Goal: Task Accomplishment & Management: Manage account settings

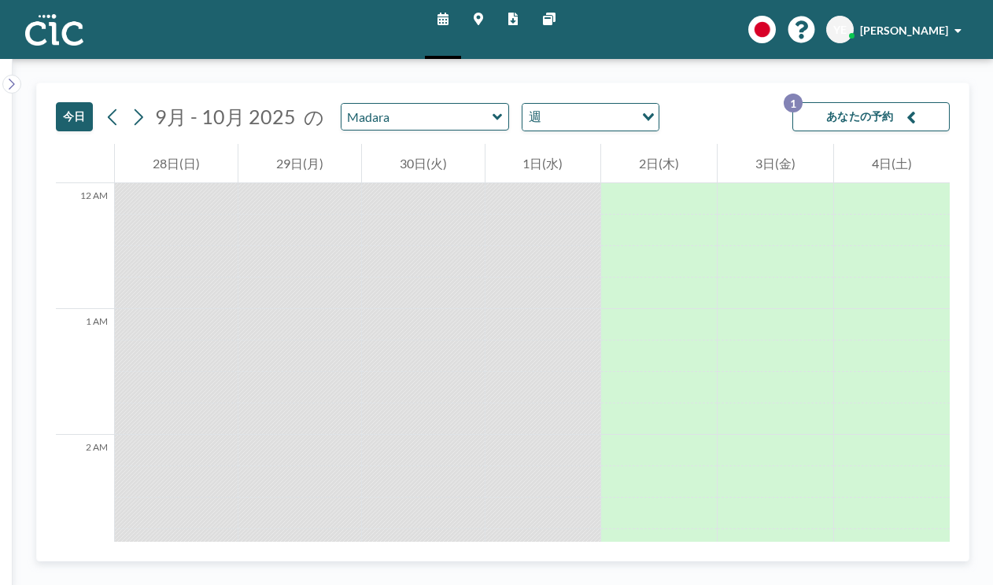
click at [65, 102] on button "今日" at bounding box center [74, 116] width 37 height 29
click at [480, 13] on icon at bounding box center [478, 19] width 9 height 13
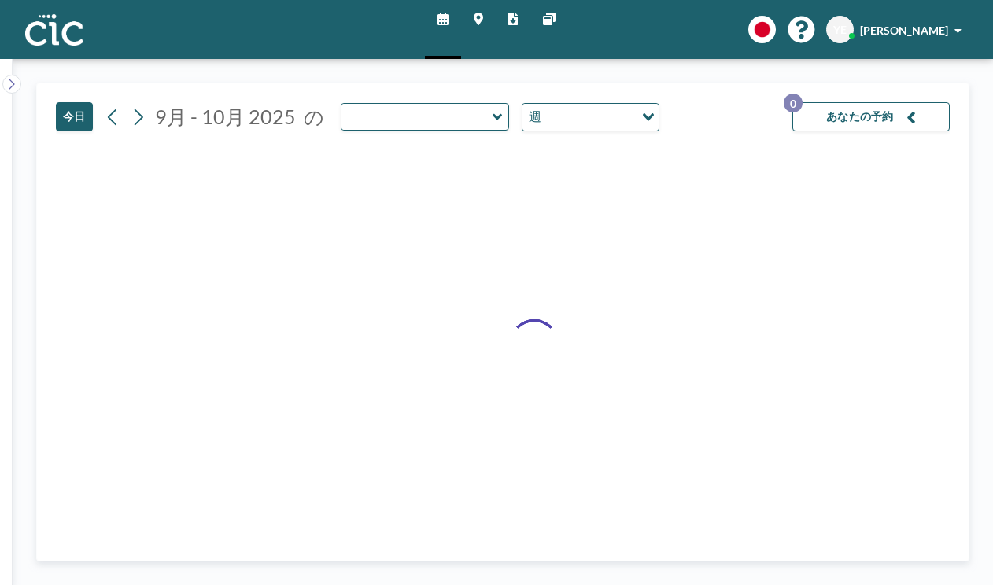
type input "Madara"
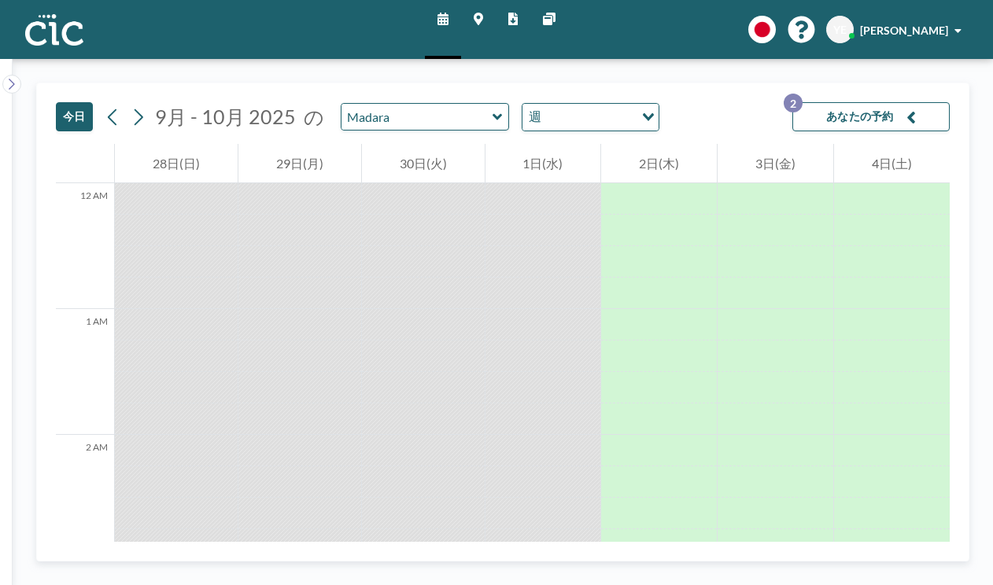
click at [933, 104] on button "あなたの予約 2" at bounding box center [870, 116] width 157 height 29
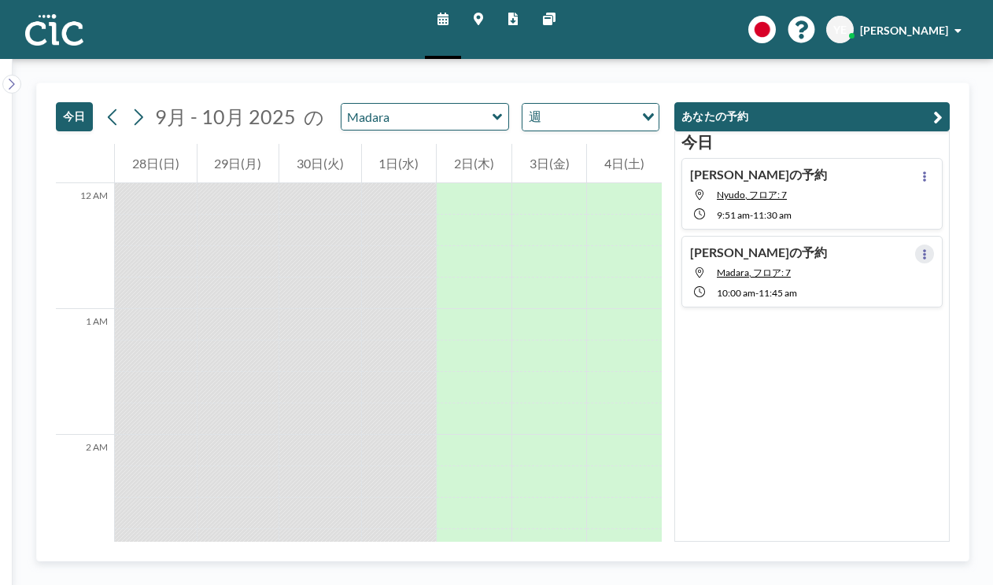
click at [926, 249] on icon at bounding box center [924, 254] width 3 height 10
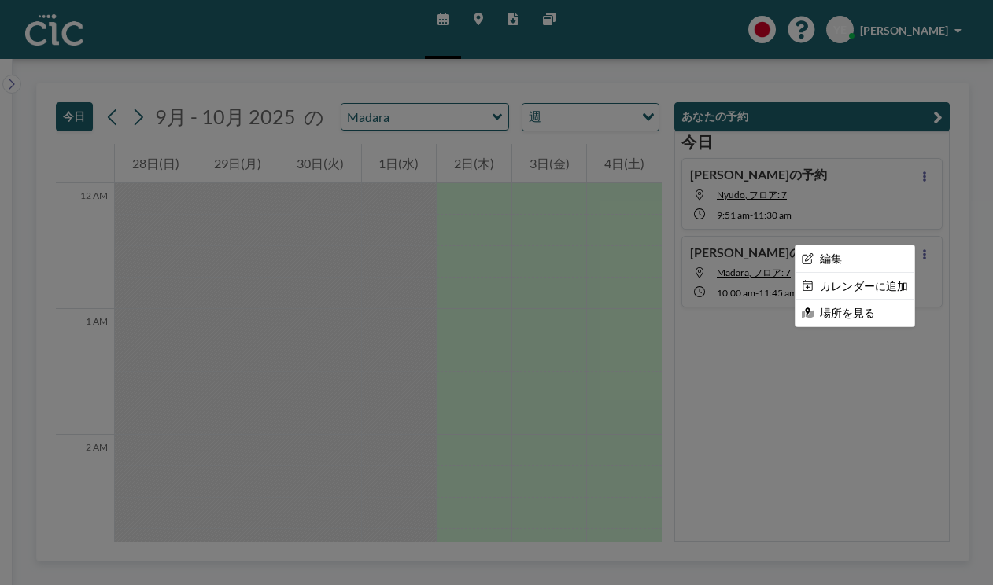
click at [790, 208] on div at bounding box center [496, 292] width 993 height 585
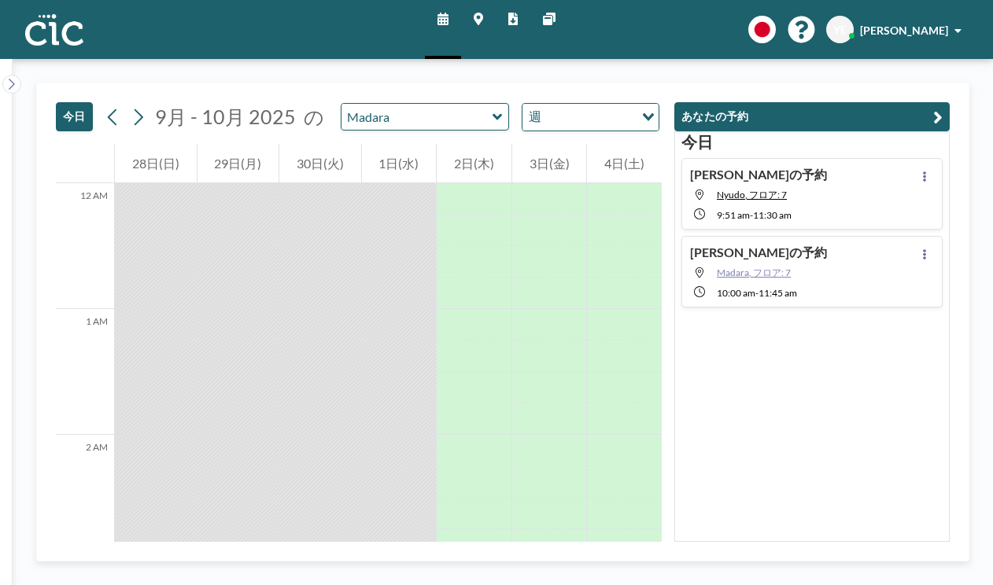
click at [791, 267] on span "Madara, フロア: 7" at bounding box center [754, 273] width 74 height 12
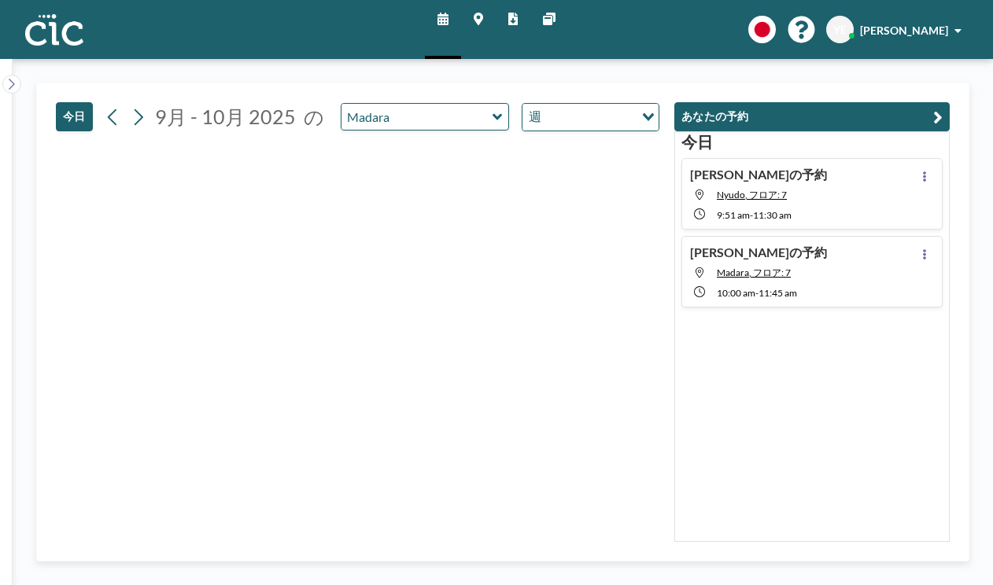
click at [928, 236] on div "[PERSON_NAME]の予約 Madara, フロア: 7 10:00 AM - 11:45 AM" at bounding box center [811, 272] width 261 height 72
click at [934, 245] on button at bounding box center [924, 254] width 19 height 19
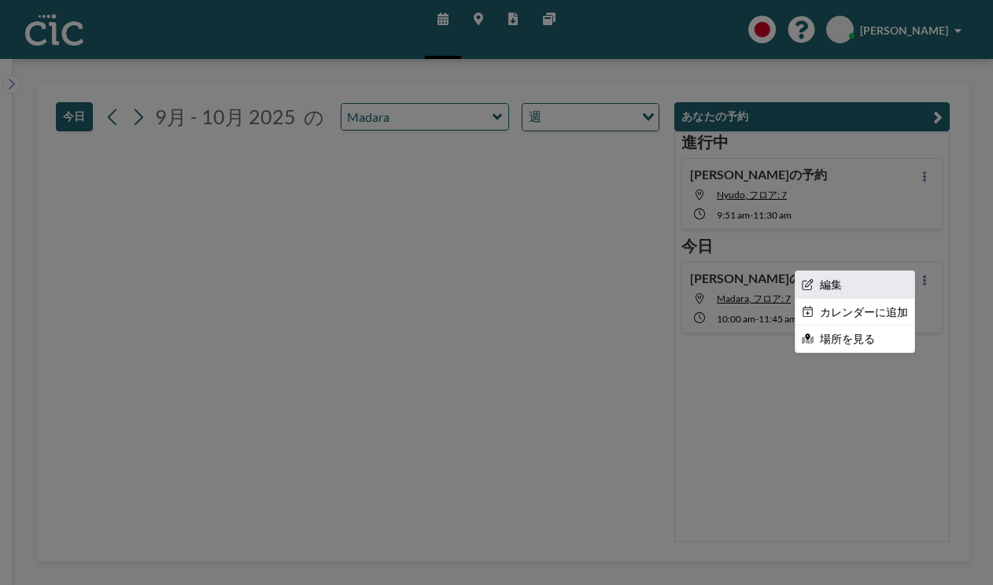
click at [859, 271] on li "編集" at bounding box center [854, 284] width 119 height 27
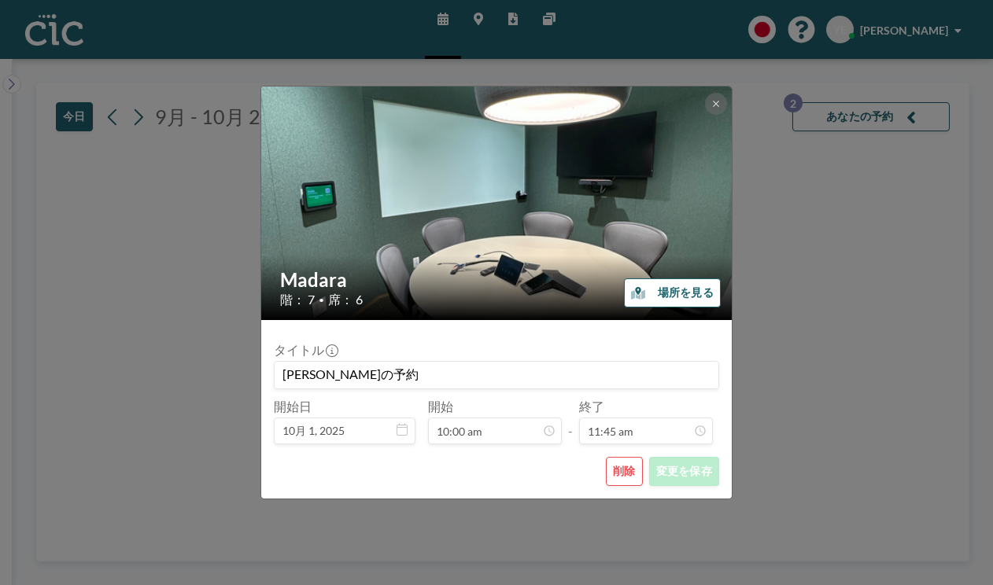
click at [606, 457] on button "削除" at bounding box center [624, 471] width 37 height 29
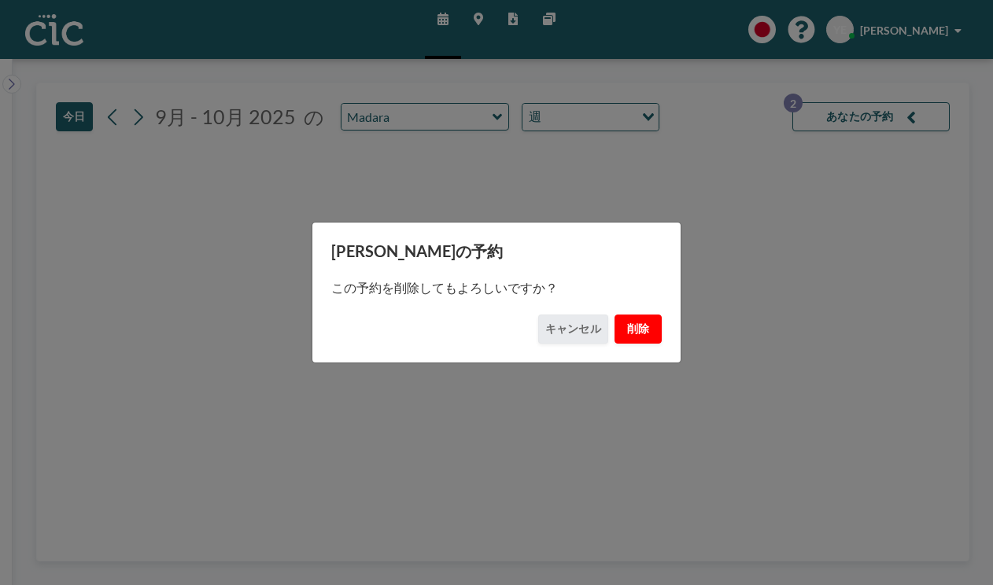
click at [614, 315] on button "削除" at bounding box center [637, 329] width 47 height 29
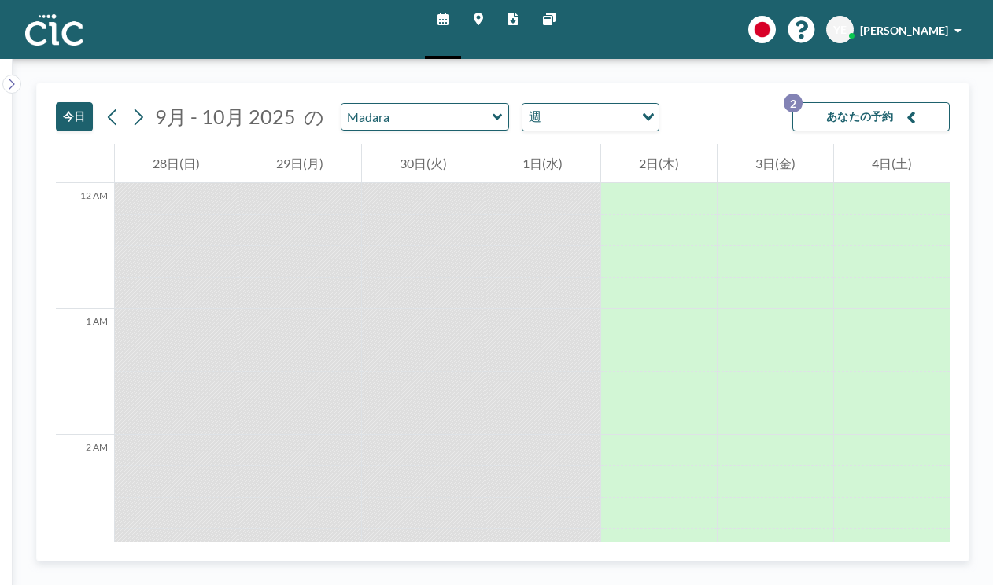
click at [916, 108] on icon "button" at bounding box center [910, 117] width 9 height 19
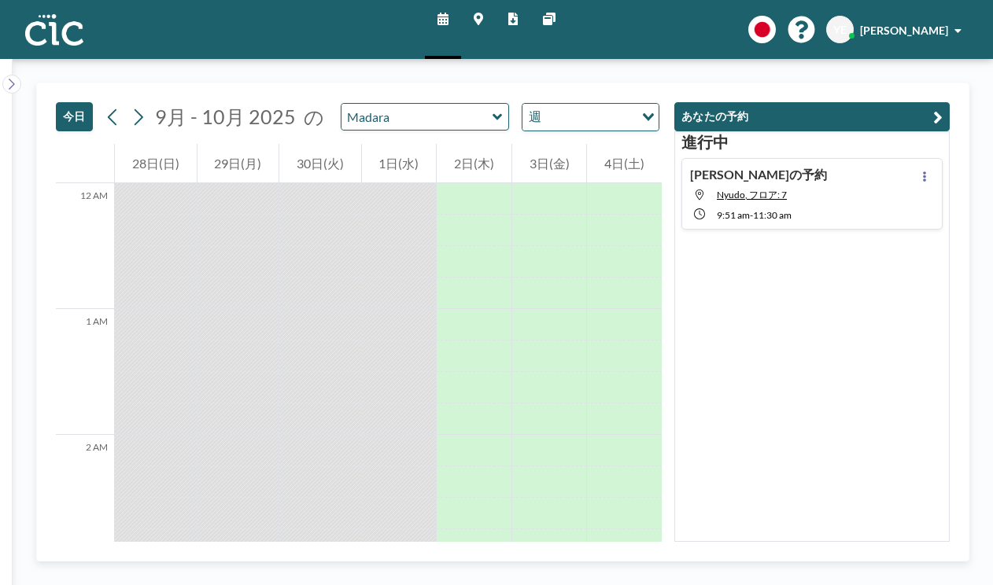
click at [57, 102] on button "今日" at bounding box center [74, 116] width 37 height 29
click at [934, 167] on button at bounding box center [924, 176] width 19 height 19
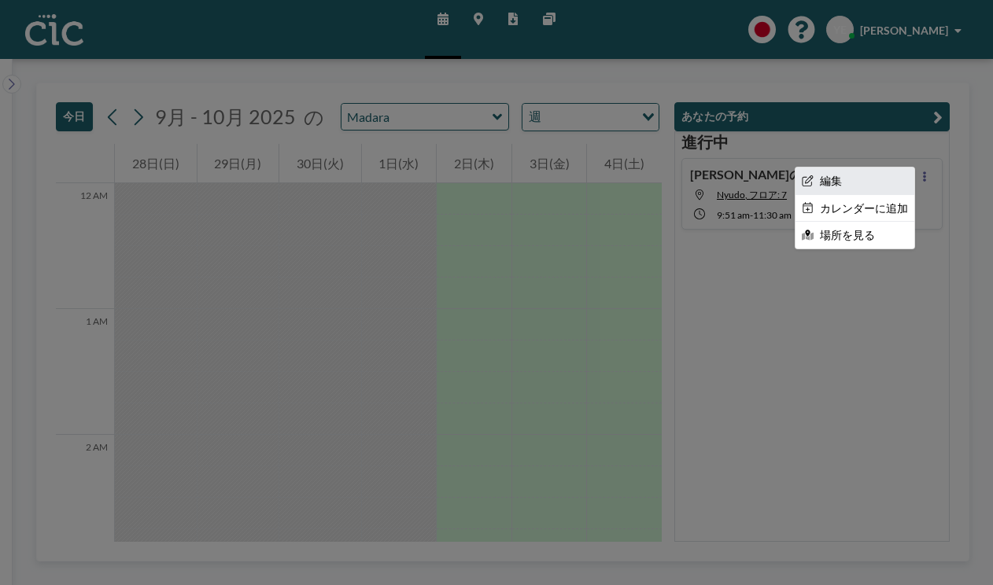
click at [874, 168] on li "編集" at bounding box center [854, 181] width 119 height 27
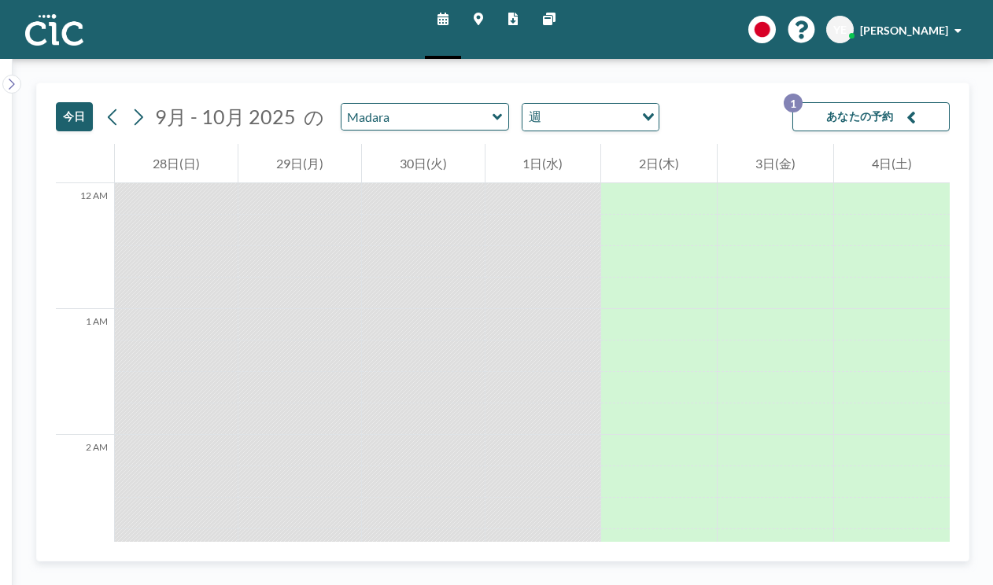
click at [894, 102] on button "あなたの予約 1" at bounding box center [870, 116] width 157 height 29
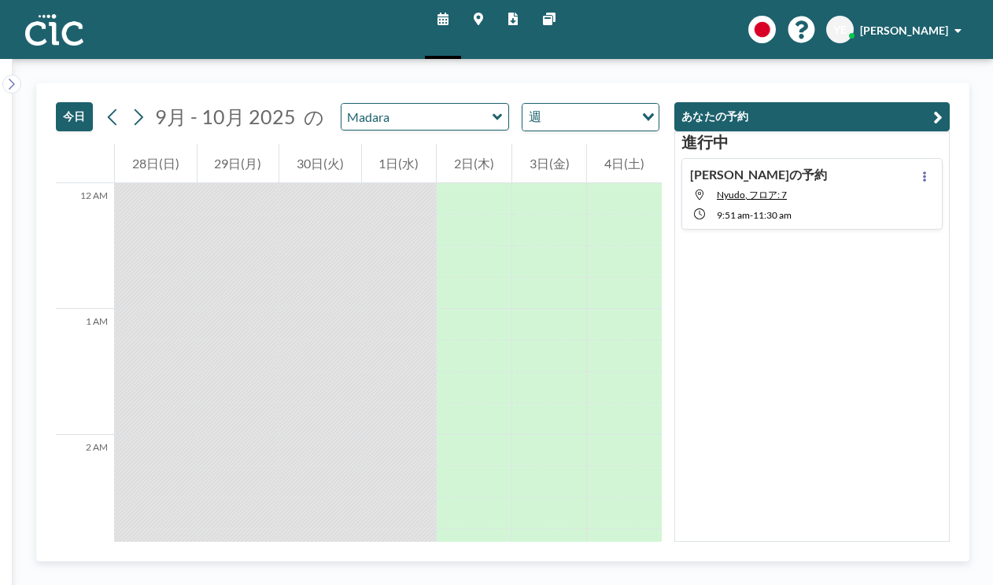
click at [928, 158] on div "Yoshinobu さんの予約 Nyudo, フロア: 7 9:51 AM - 11:30 AM" at bounding box center [811, 194] width 261 height 72
type input "Nyudo"
click at [350, 104] on input "text" at bounding box center [416, 117] width 151 height 26
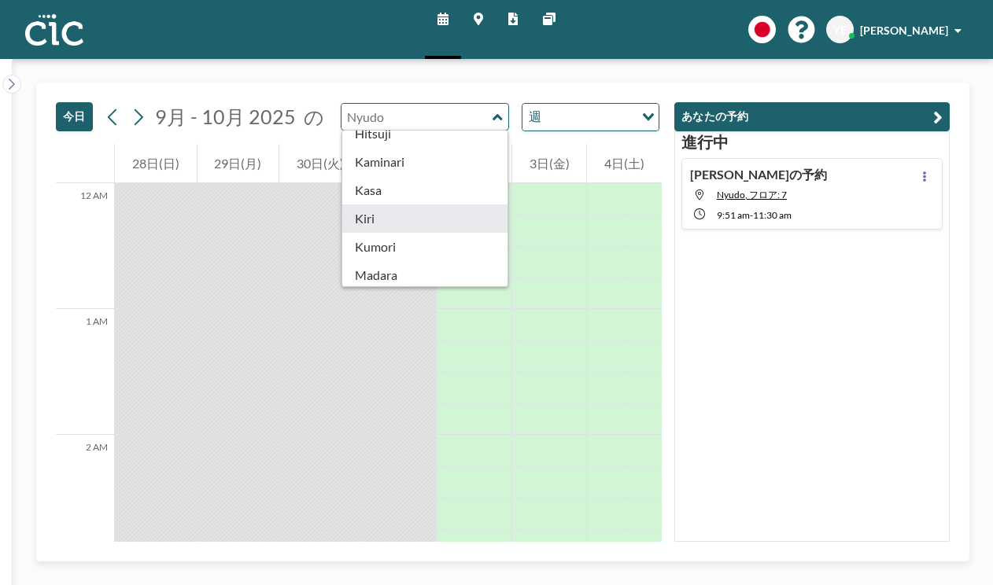
scroll to position [76, 0]
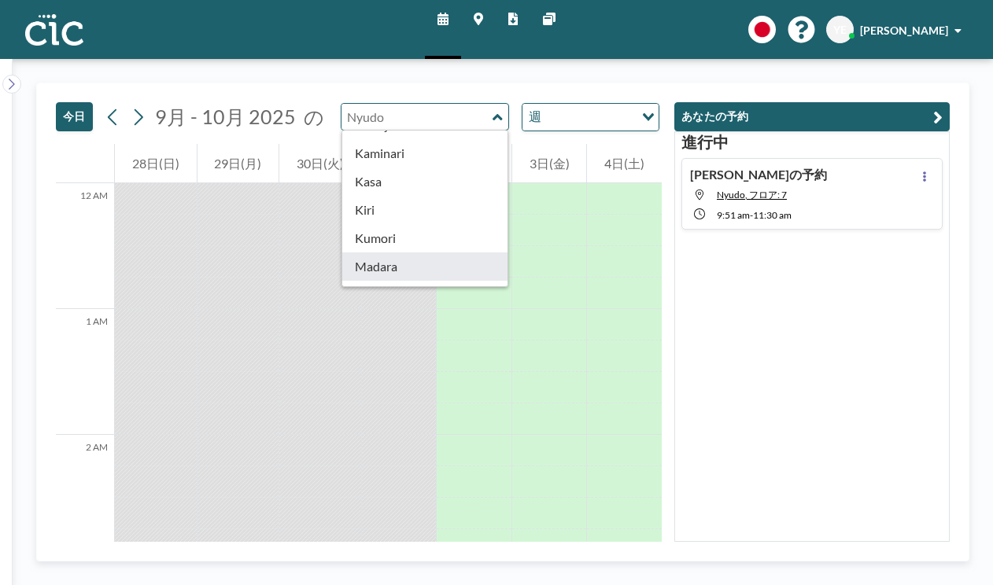
type input "Madara"
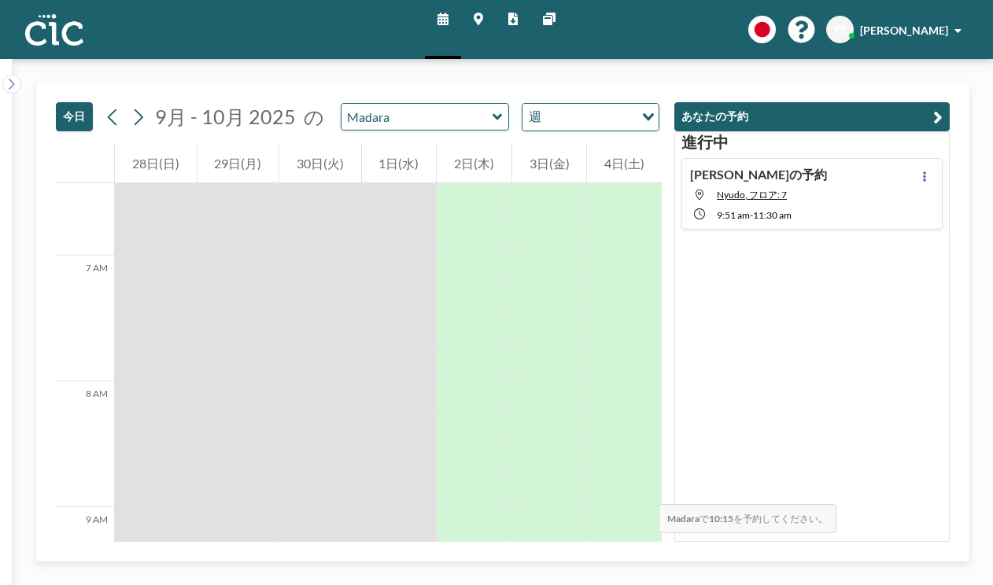
scroll to position [824, 0]
drag, startPoint x: 508, startPoint y: 346, endPoint x: 503, endPoint y: 495, distance: 148.8
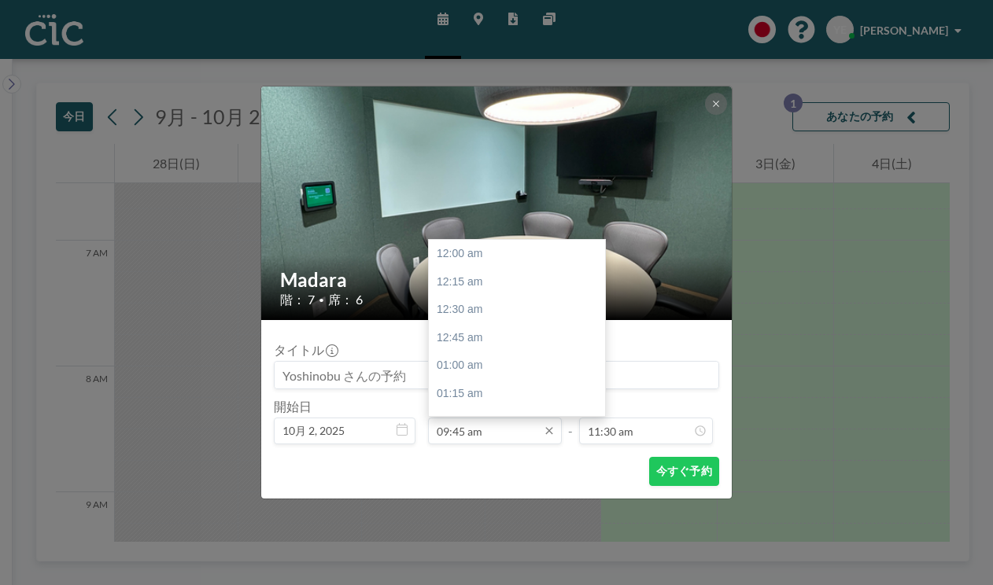
scroll to position [951, 0]
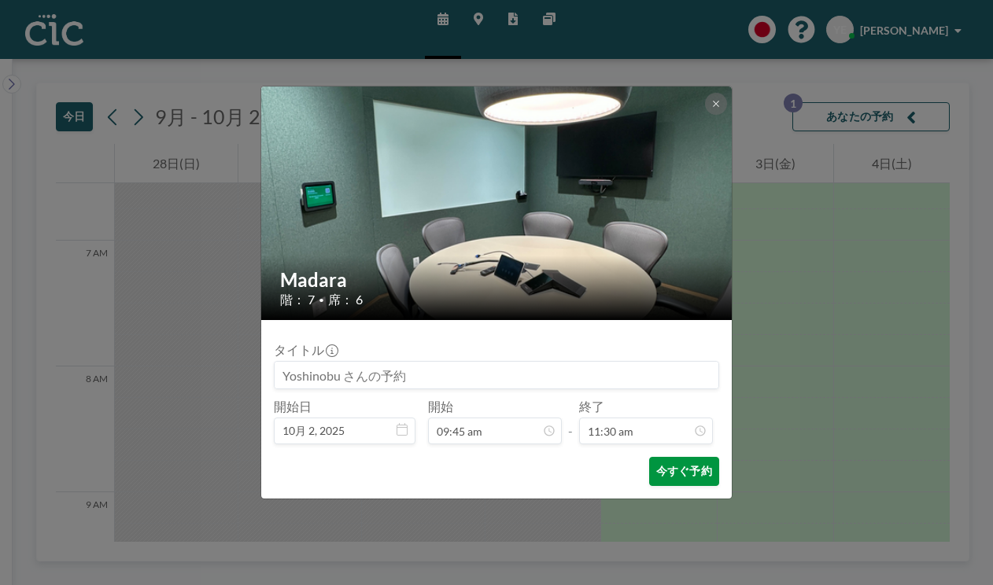
click at [649, 457] on button "今すぐ予約" at bounding box center [684, 471] width 70 height 29
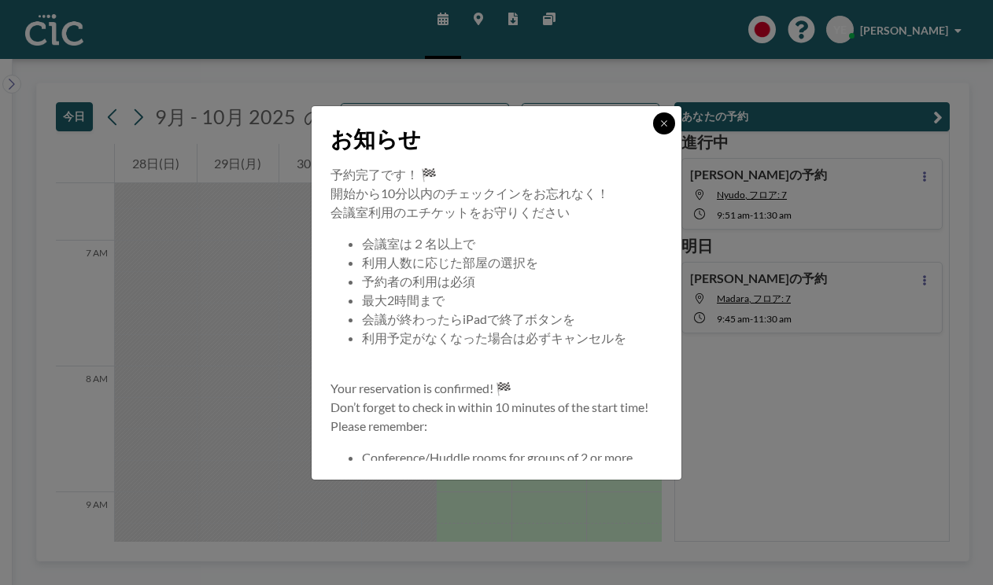
click at [659, 128] on icon at bounding box center [663, 123] width 9 height 9
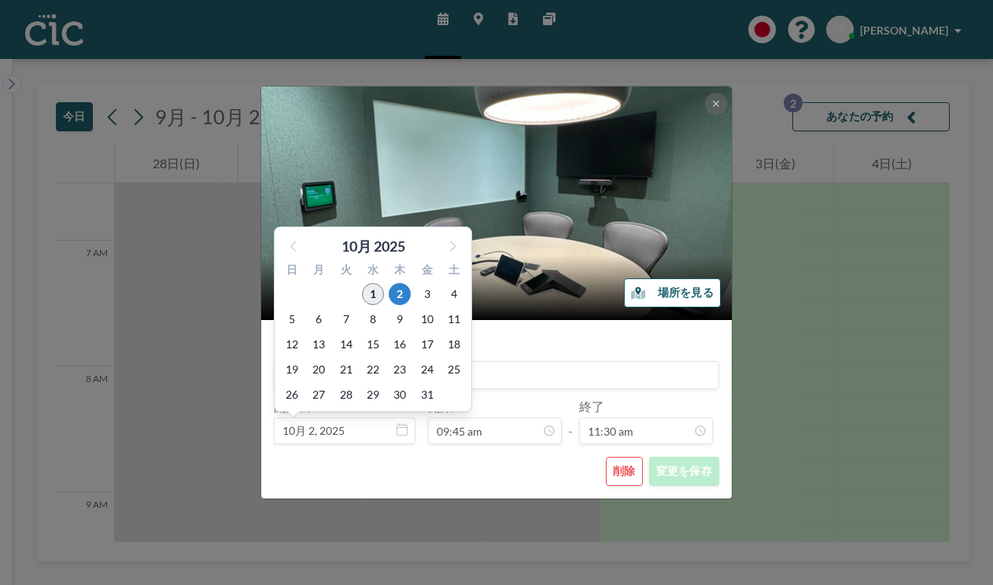
click at [384, 283] on span "1" at bounding box center [373, 294] width 22 height 22
type input "10月 1, 2025"
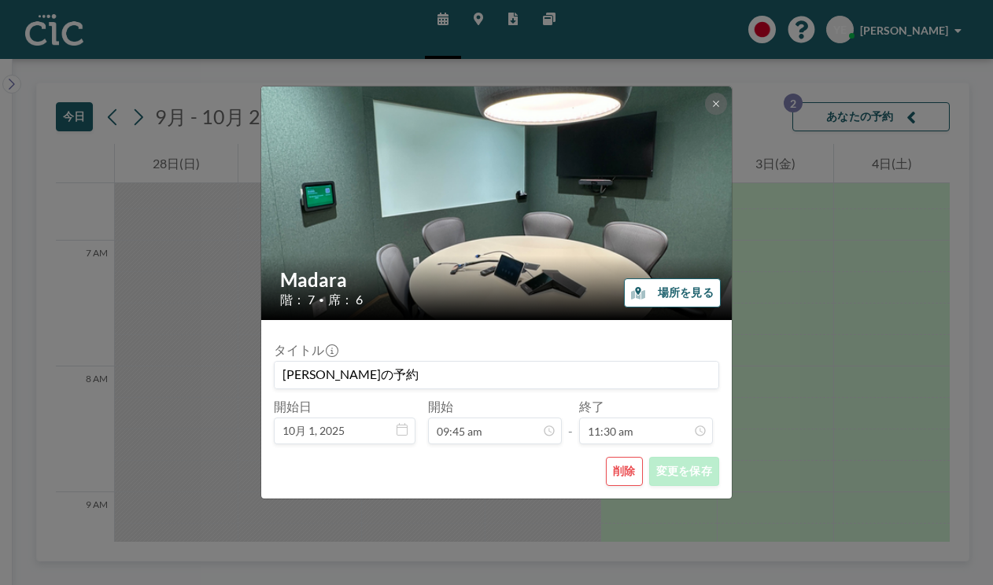
scroll to position [951, 0]
click at [606, 457] on button "削除" at bounding box center [624, 471] width 37 height 29
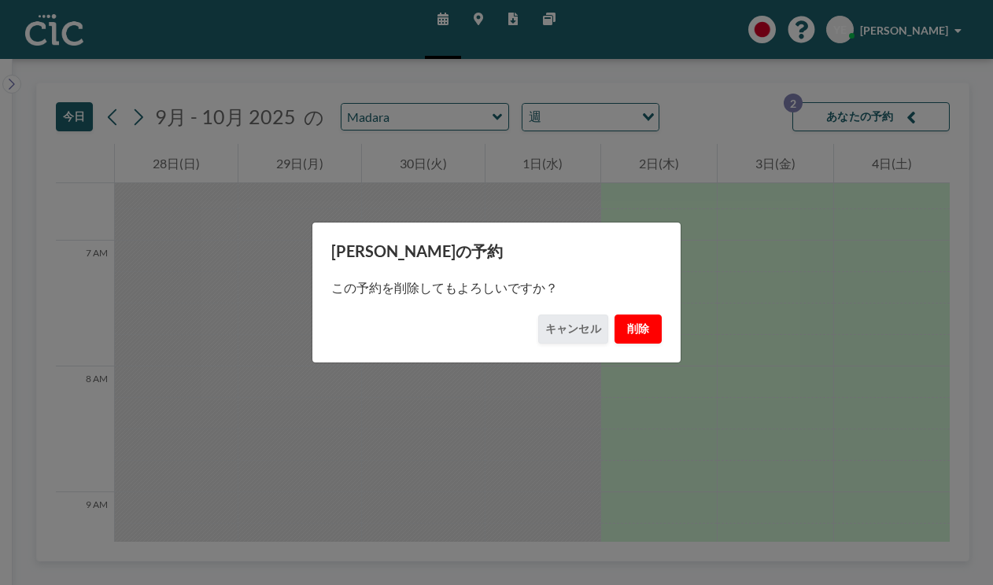
click at [614, 326] on button "削除" at bounding box center [637, 329] width 47 height 29
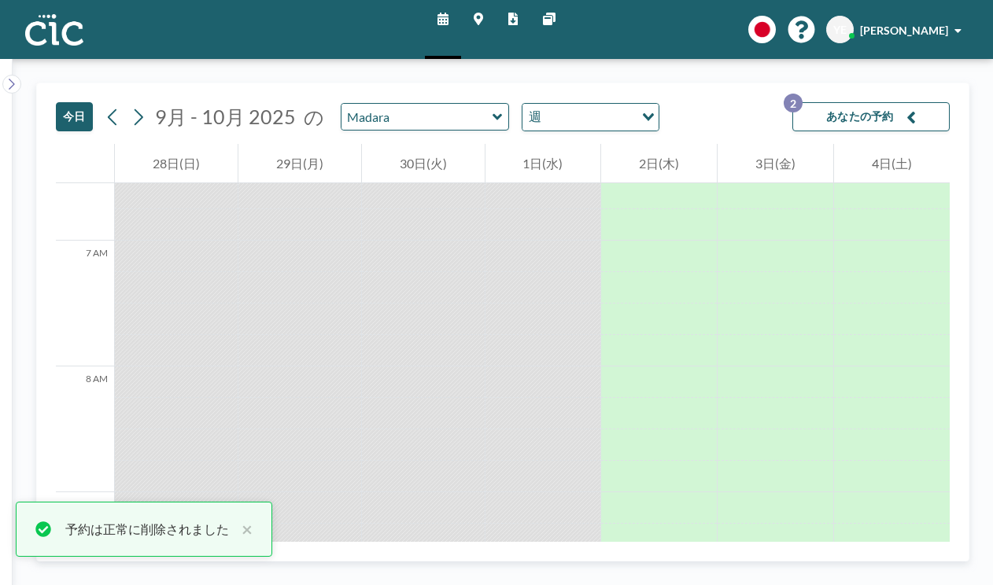
click at [897, 102] on button "あなたの予約 2" at bounding box center [870, 116] width 157 height 29
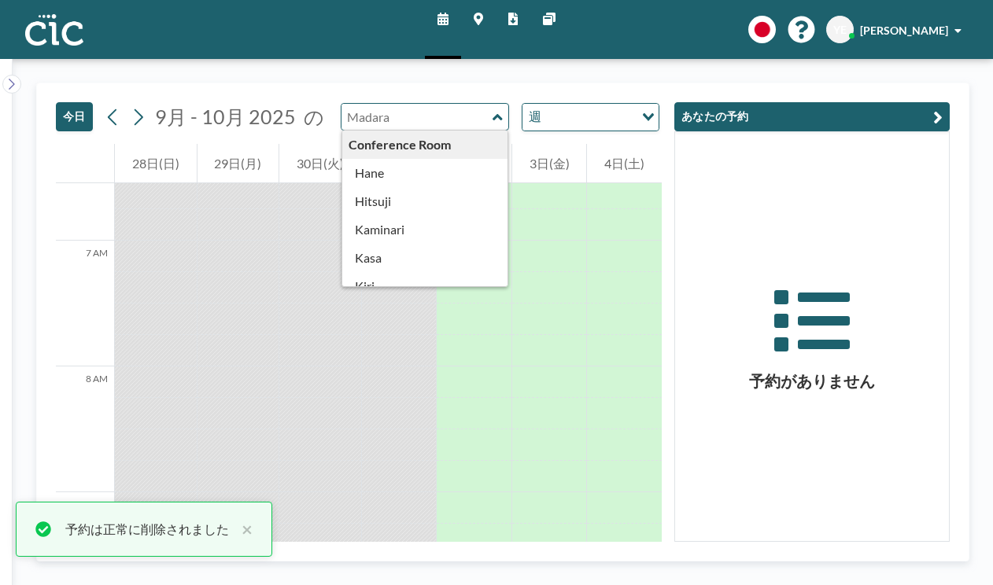
click at [343, 104] on input "text" at bounding box center [416, 117] width 151 height 26
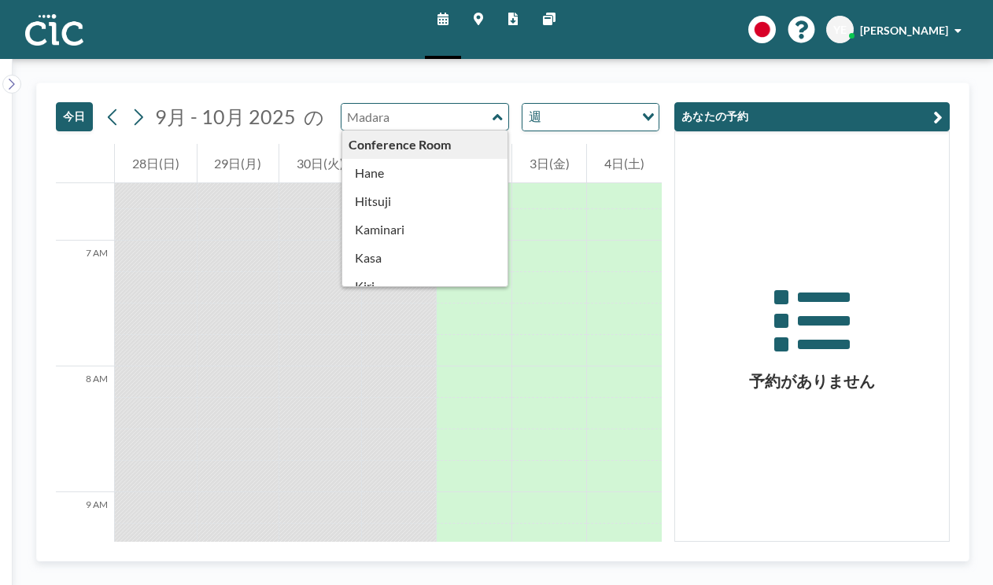
type input "Madara"
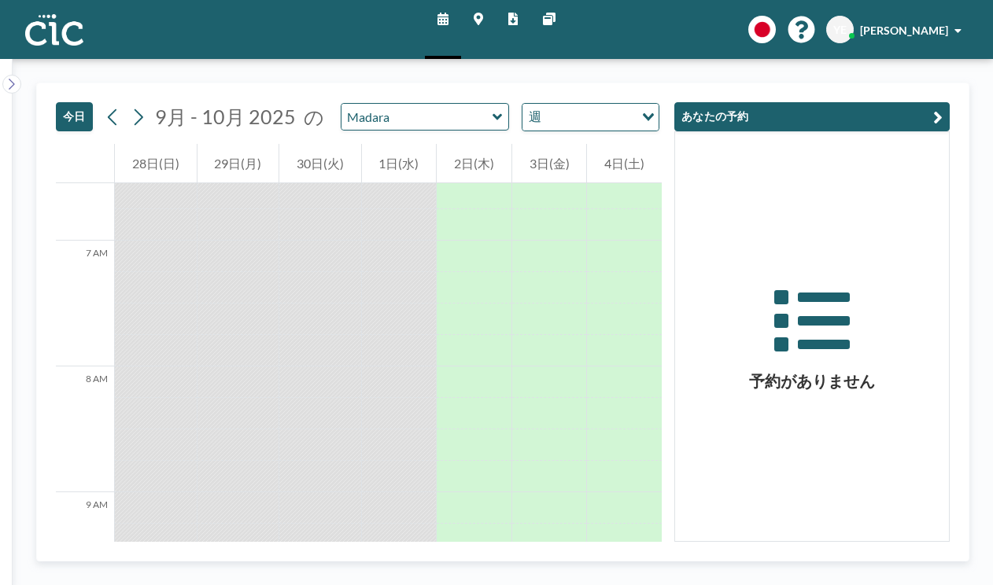
click at [220, 83] on div "今日 9月 - 10月 2025 の Madara 週 Loading..." at bounding box center [359, 113] width 606 height 61
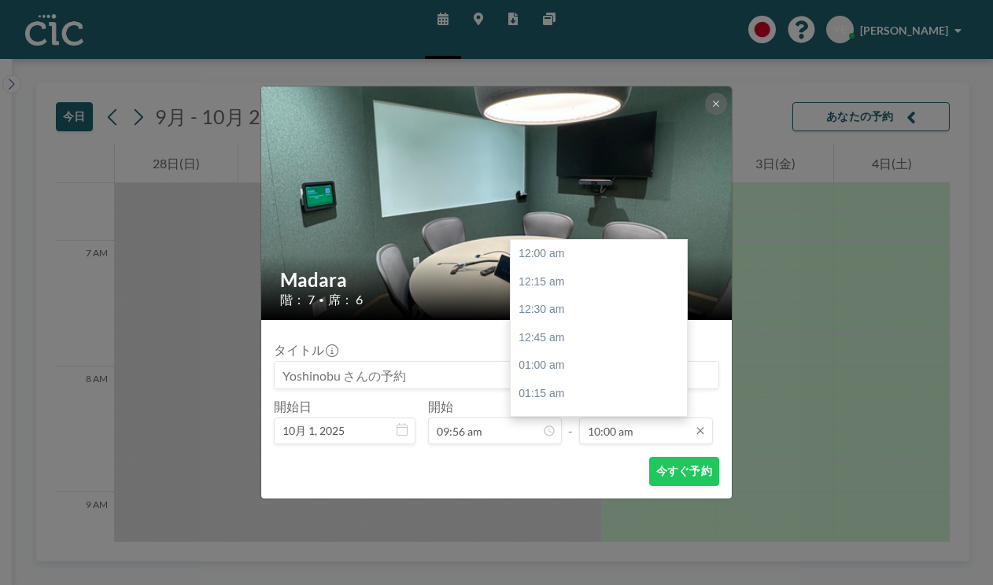
scroll to position [975, 0]
click at [618, 418] on input "10:00 am" at bounding box center [646, 431] width 134 height 27
click at [533, 552] on div "11:30 am" at bounding box center [599, 566] width 176 height 28
type input "11:30 am"
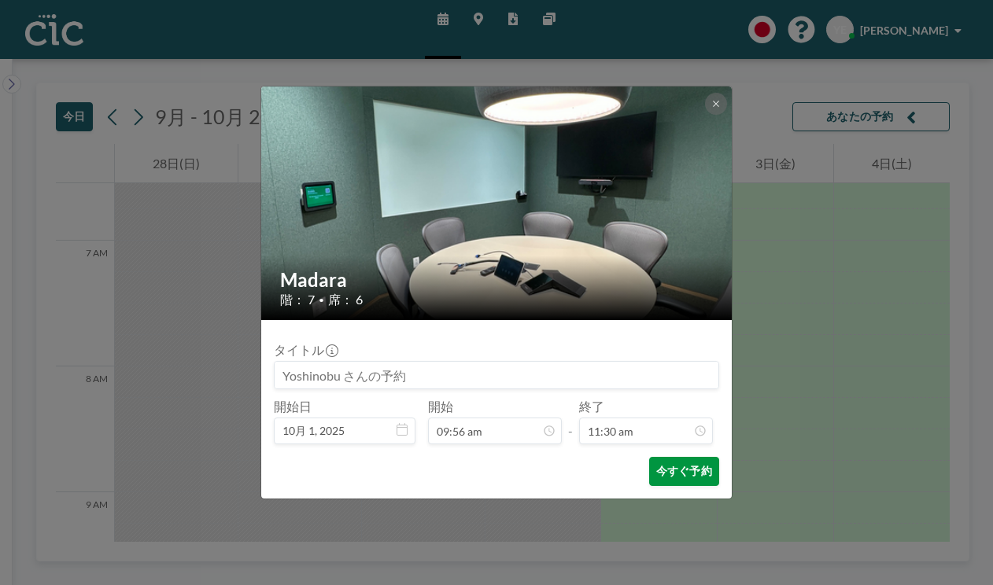
click at [649, 457] on button "今すぐ予約" at bounding box center [684, 471] width 70 height 29
